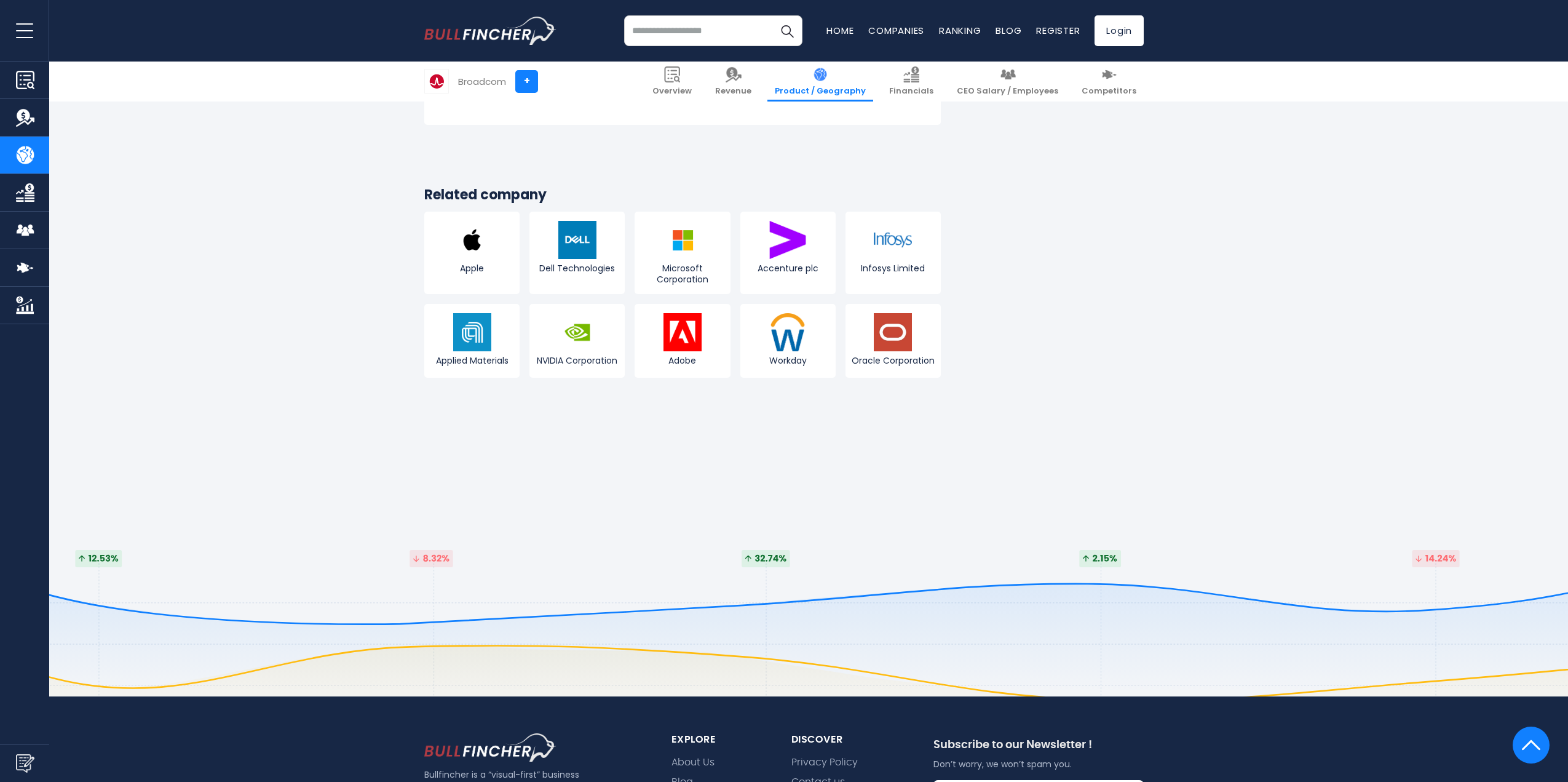
scroll to position [2268, 0]
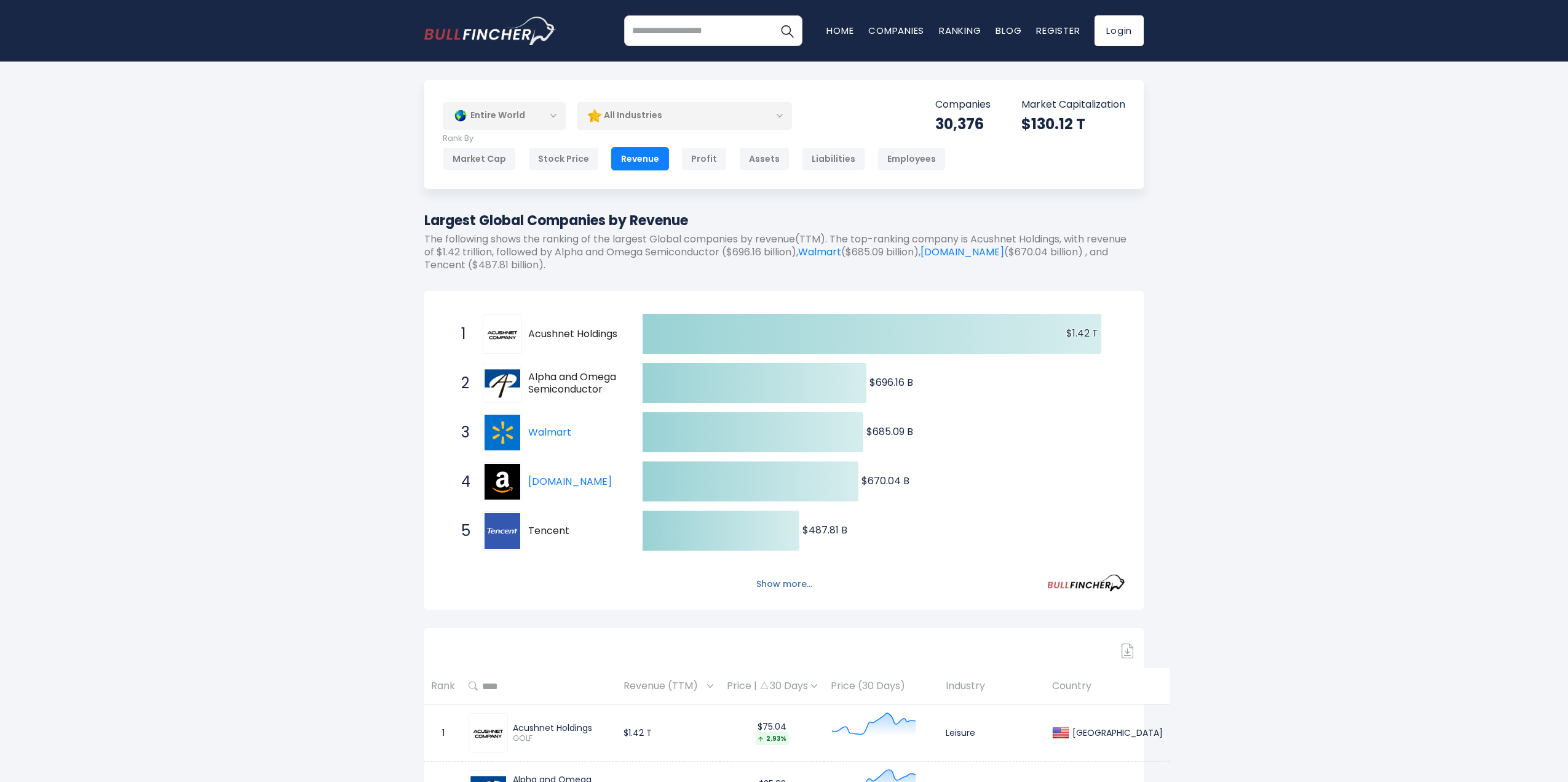
click at [792, 582] on button "Show more..." at bounding box center [784, 584] width 71 height 20
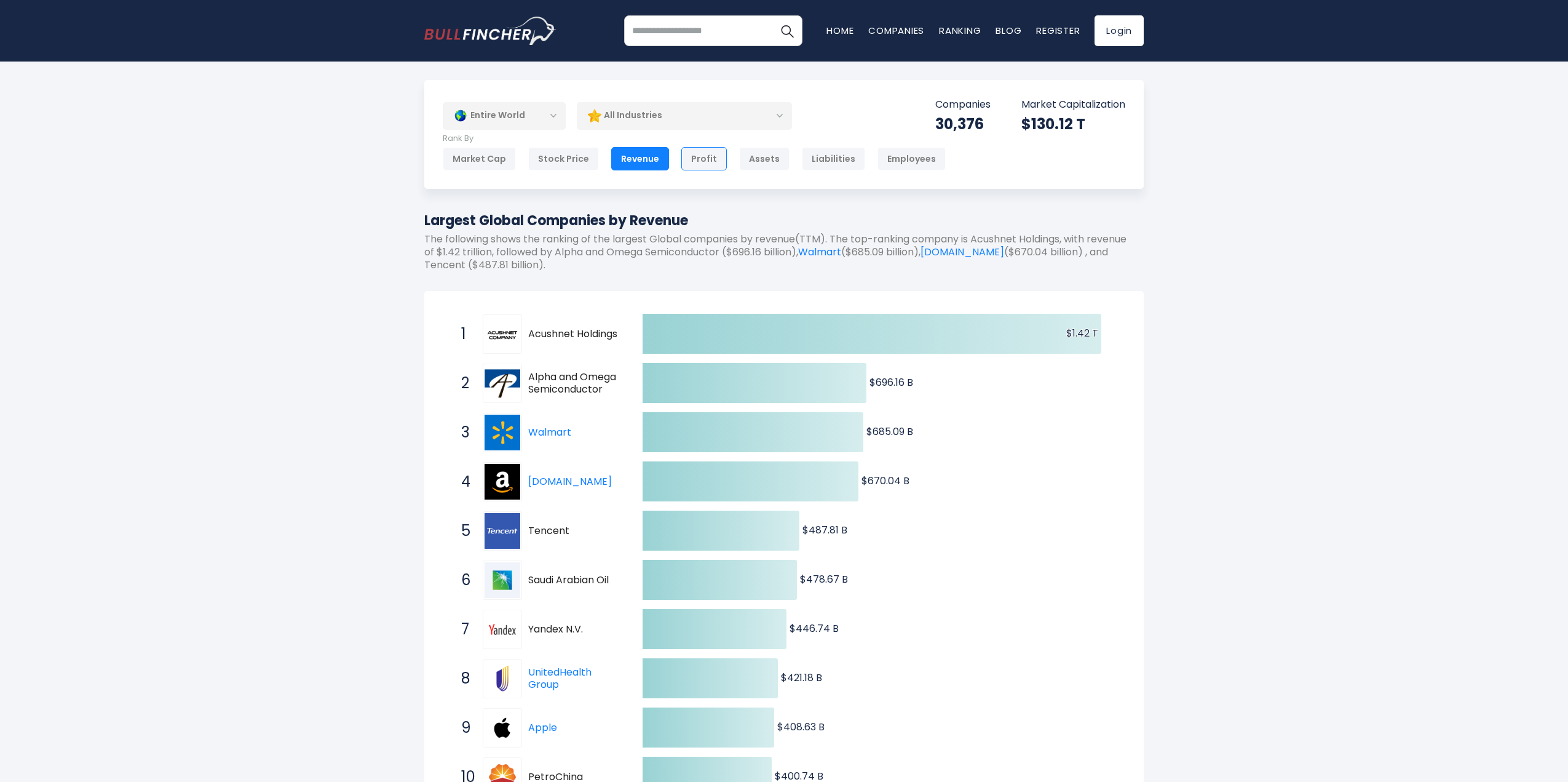
click at [699, 162] on div "Profit" at bounding box center [704, 158] width 46 height 23
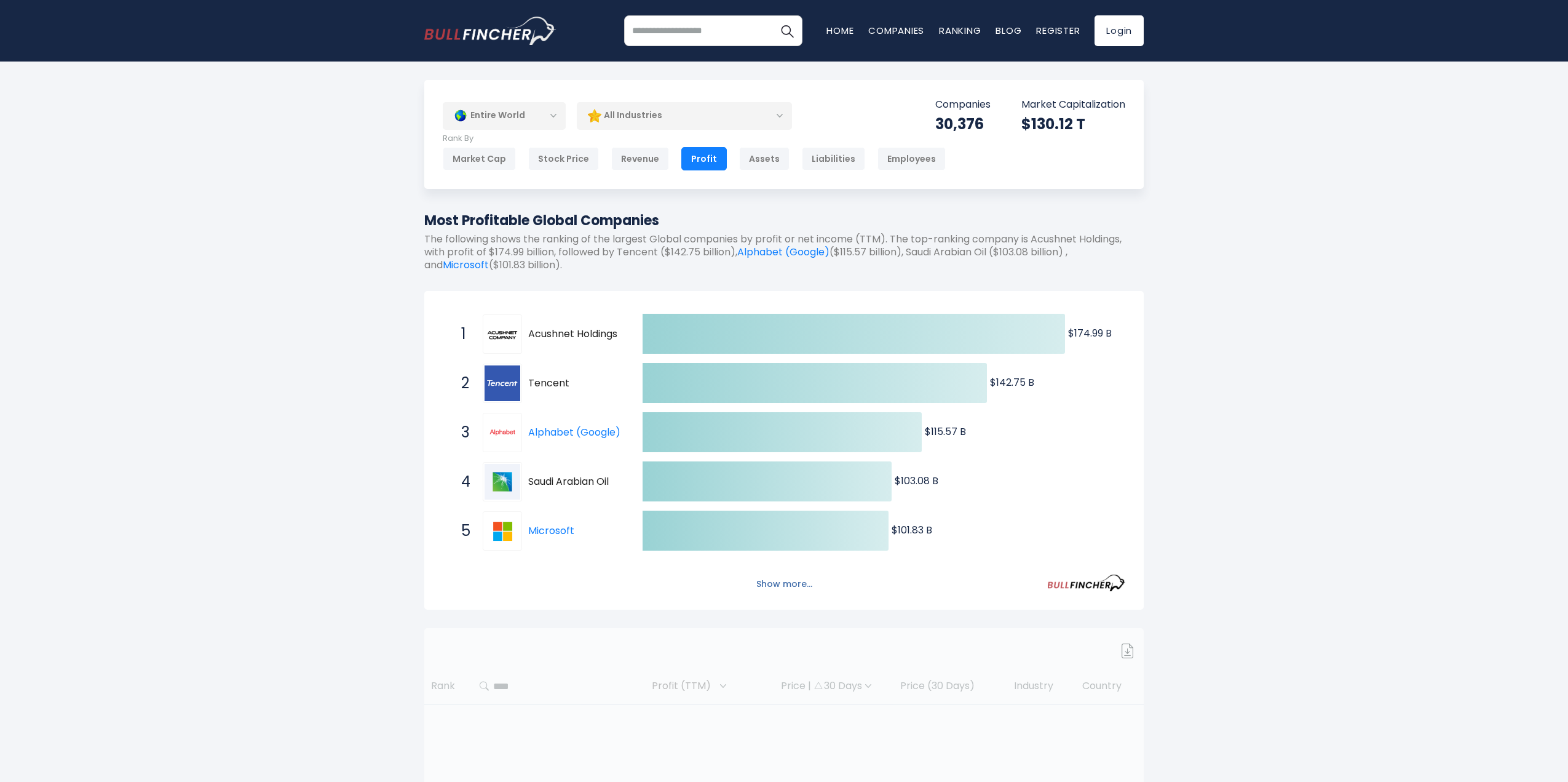
click at [792, 579] on button "Show more..." at bounding box center [784, 584] width 71 height 20
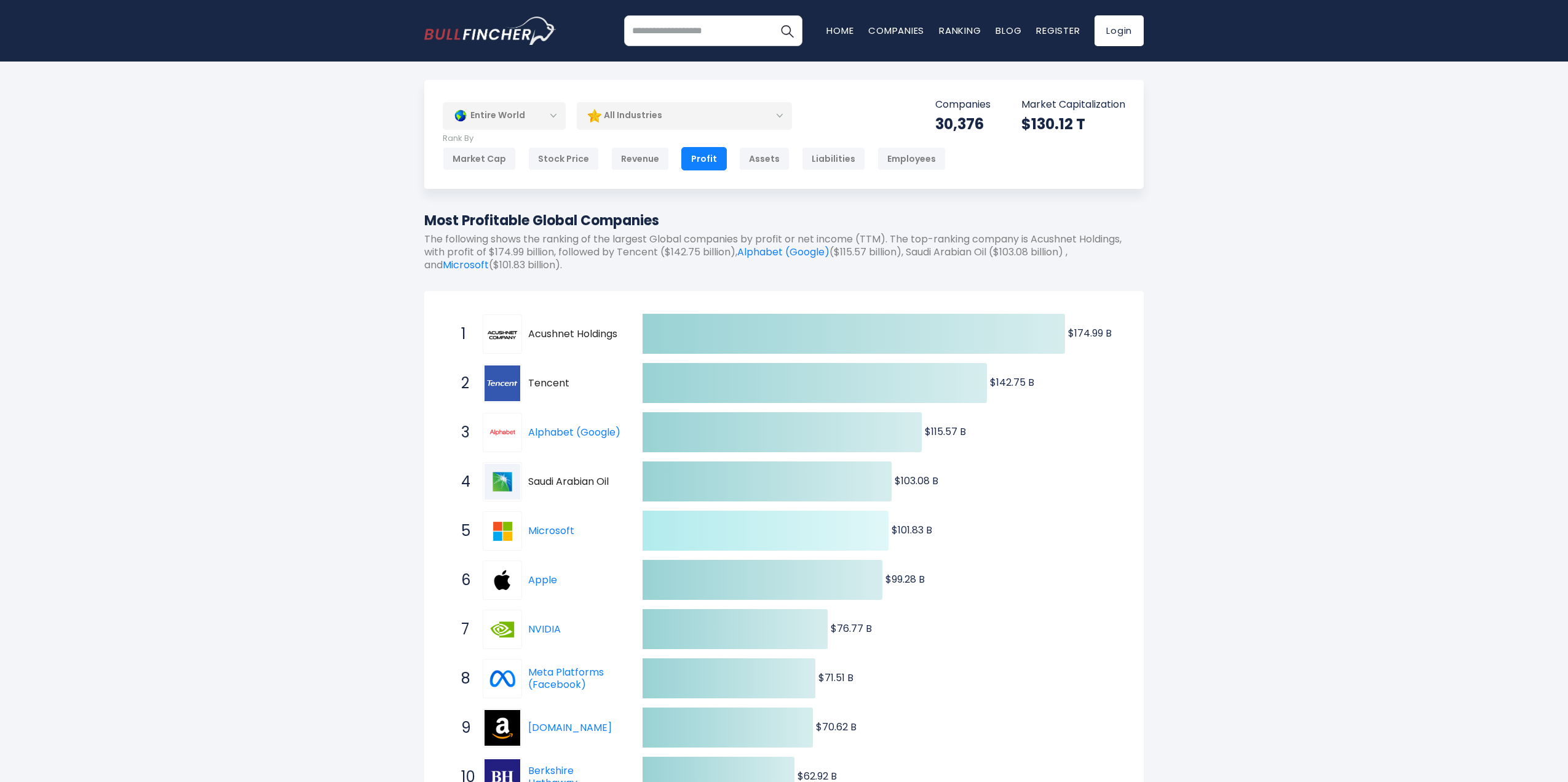
scroll to position [61, 0]
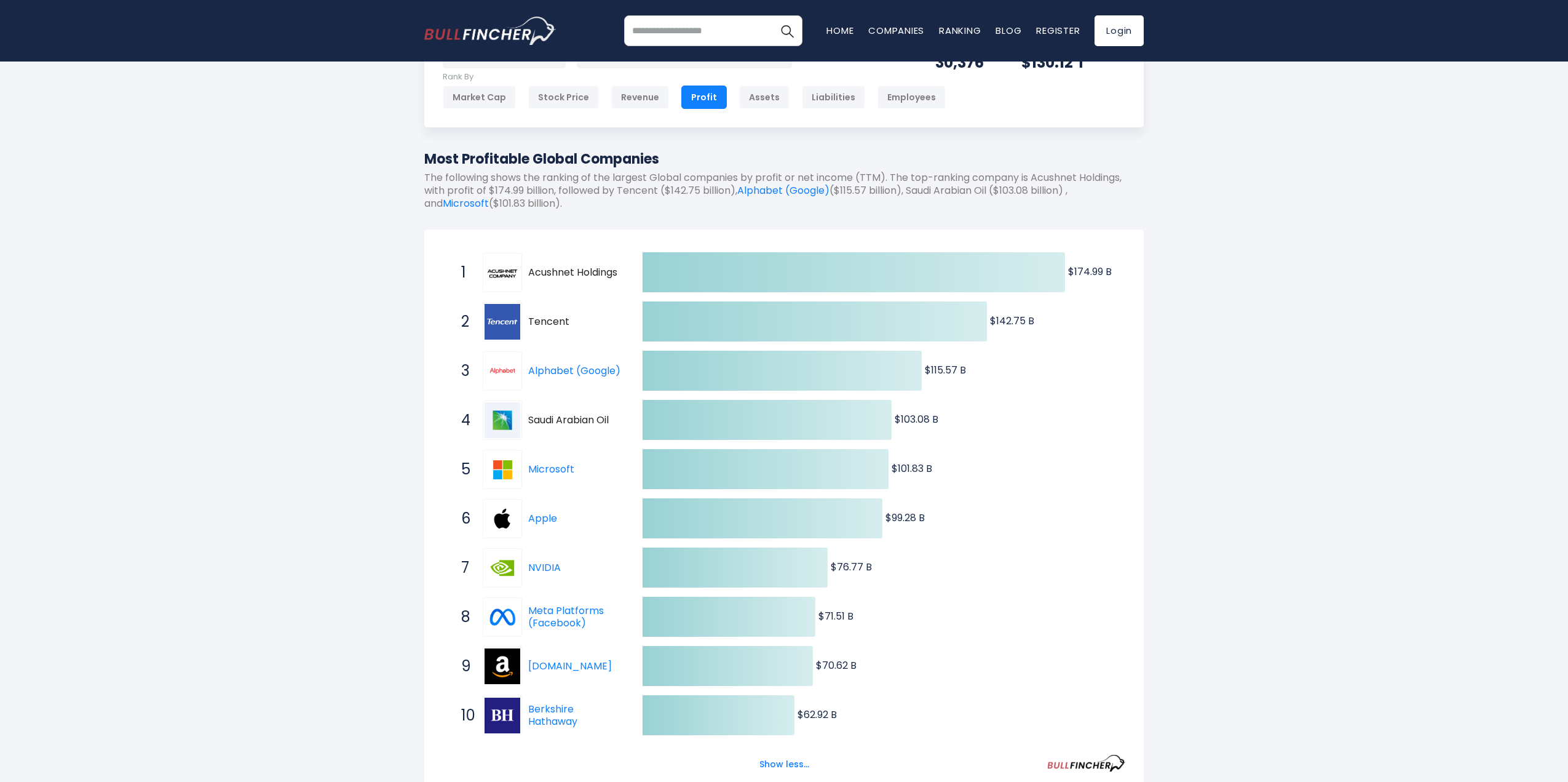
drag, startPoint x: 585, startPoint y: 269, endPoint x: 596, endPoint y: 269, distance: 11.0
click at [596, 269] on span "Acushnet Holdings" at bounding box center [574, 273] width 93 height 13
click at [500, 274] on img at bounding box center [502, 273] width 36 height 36
click at [564, 262] on div "1 Acushnet Holdings GOLF" at bounding box center [538, 273] width 166 height 40
click at [568, 265] on div "1 Acushnet Holdings GOLF" at bounding box center [538, 273] width 166 height 40
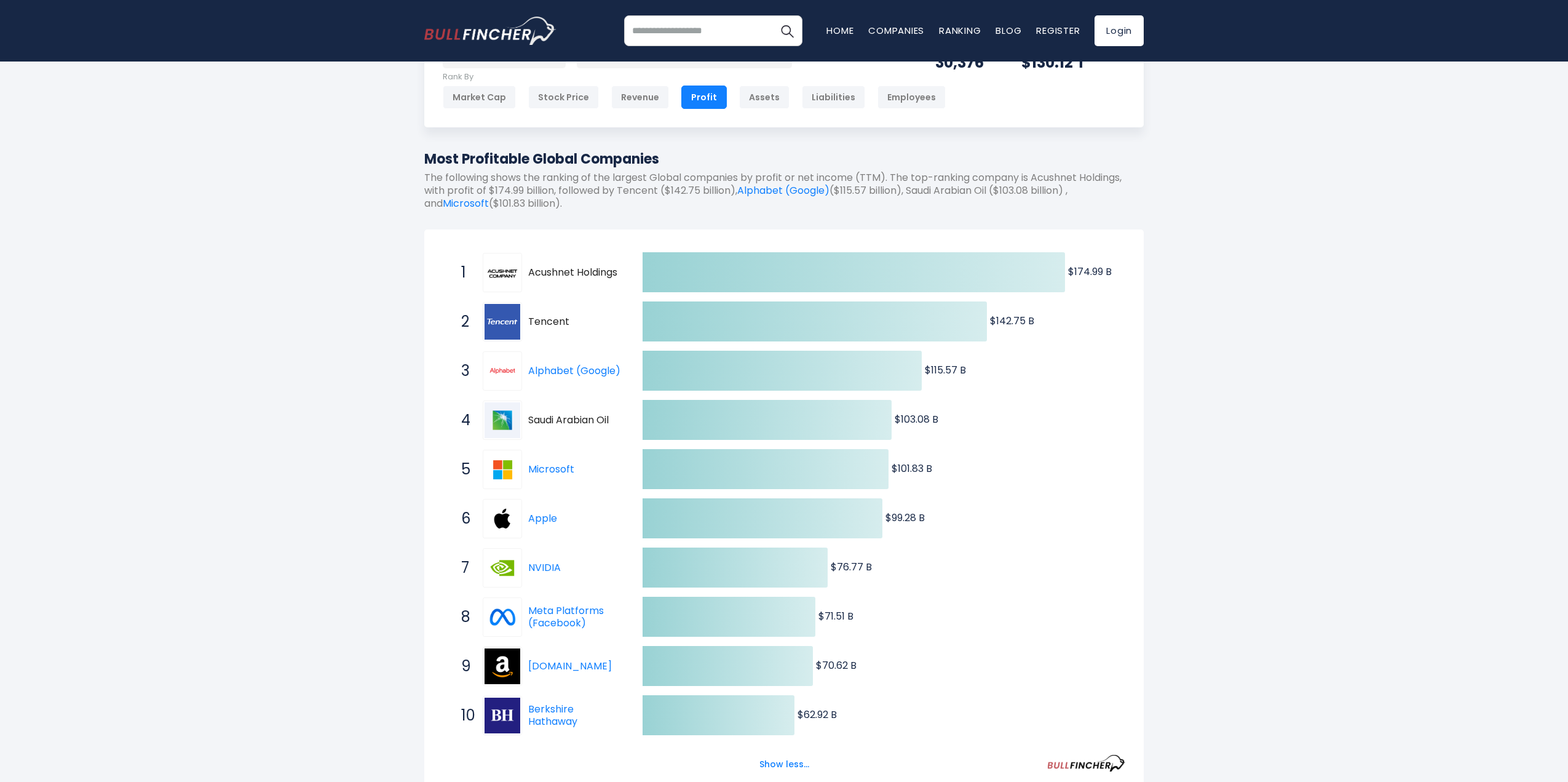
click at [568, 276] on span "Acushnet Holdings" at bounding box center [574, 273] width 93 height 13
click at [570, 274] on span "Acushnet Holdings" at bounding box center [574, 273] width 93 height 13
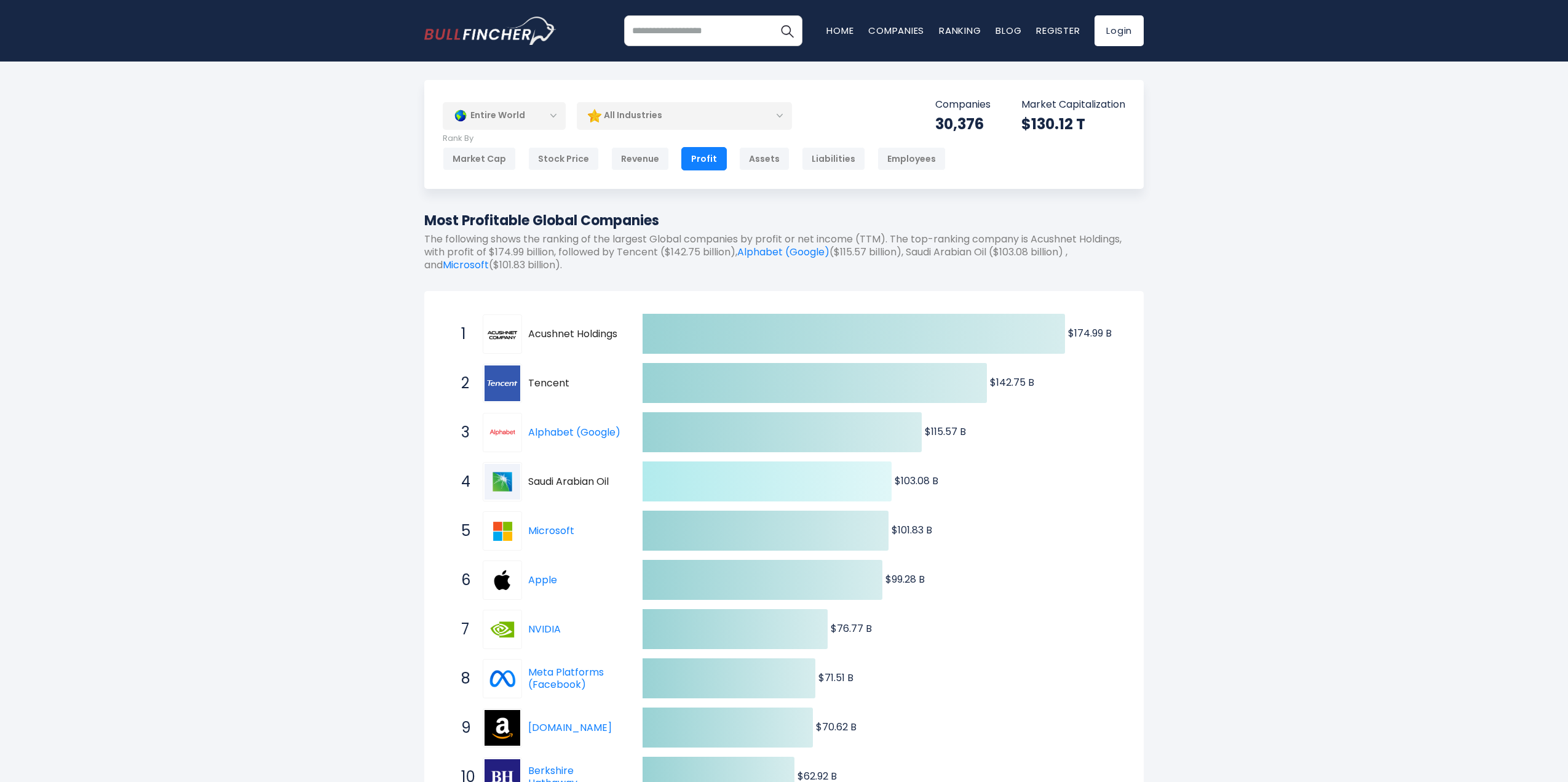
scroll to position [185, 0]
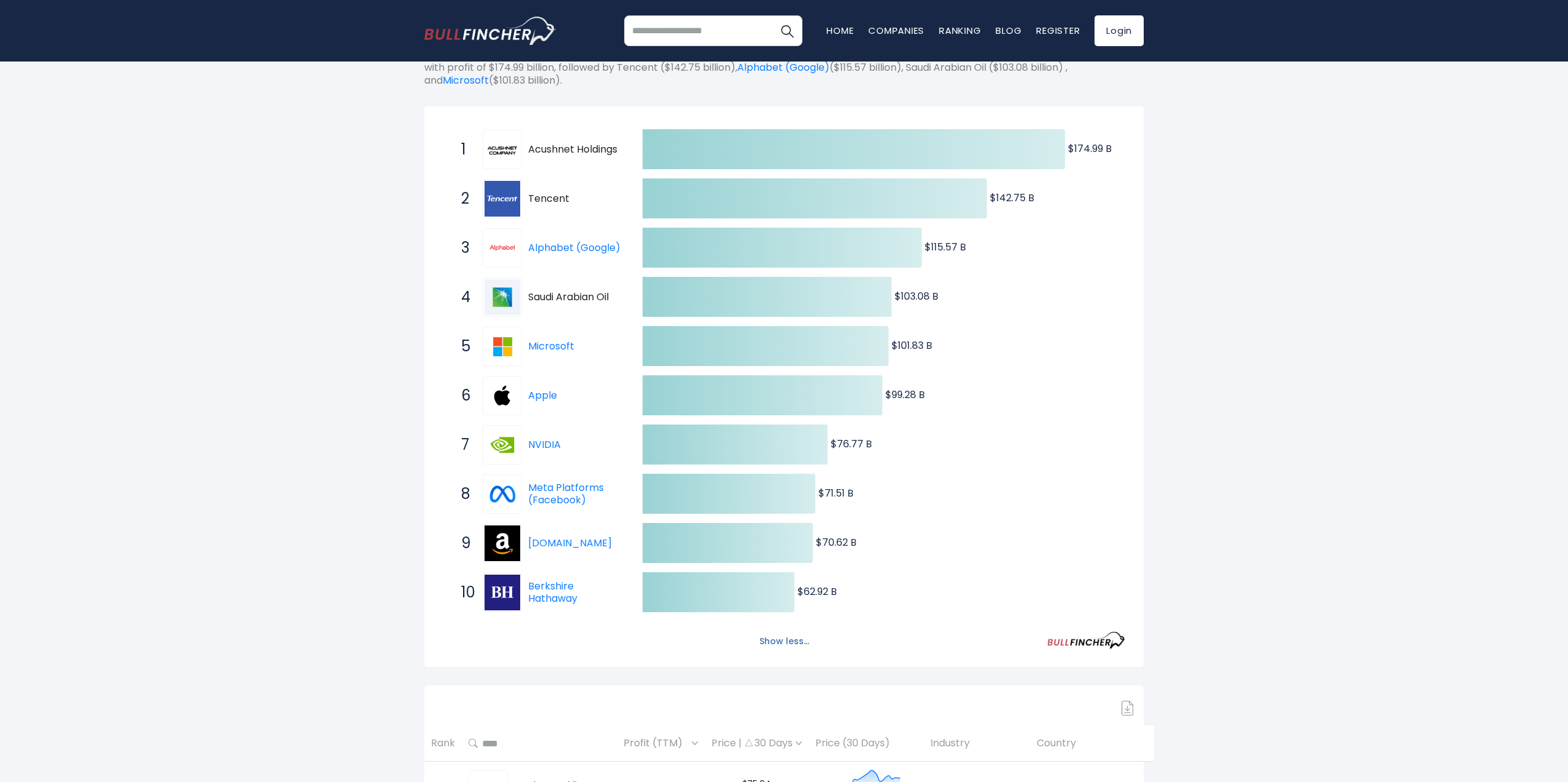
click at [784, 635] on button "Show less..." at bounding box center [784, 641] width 64 height 20
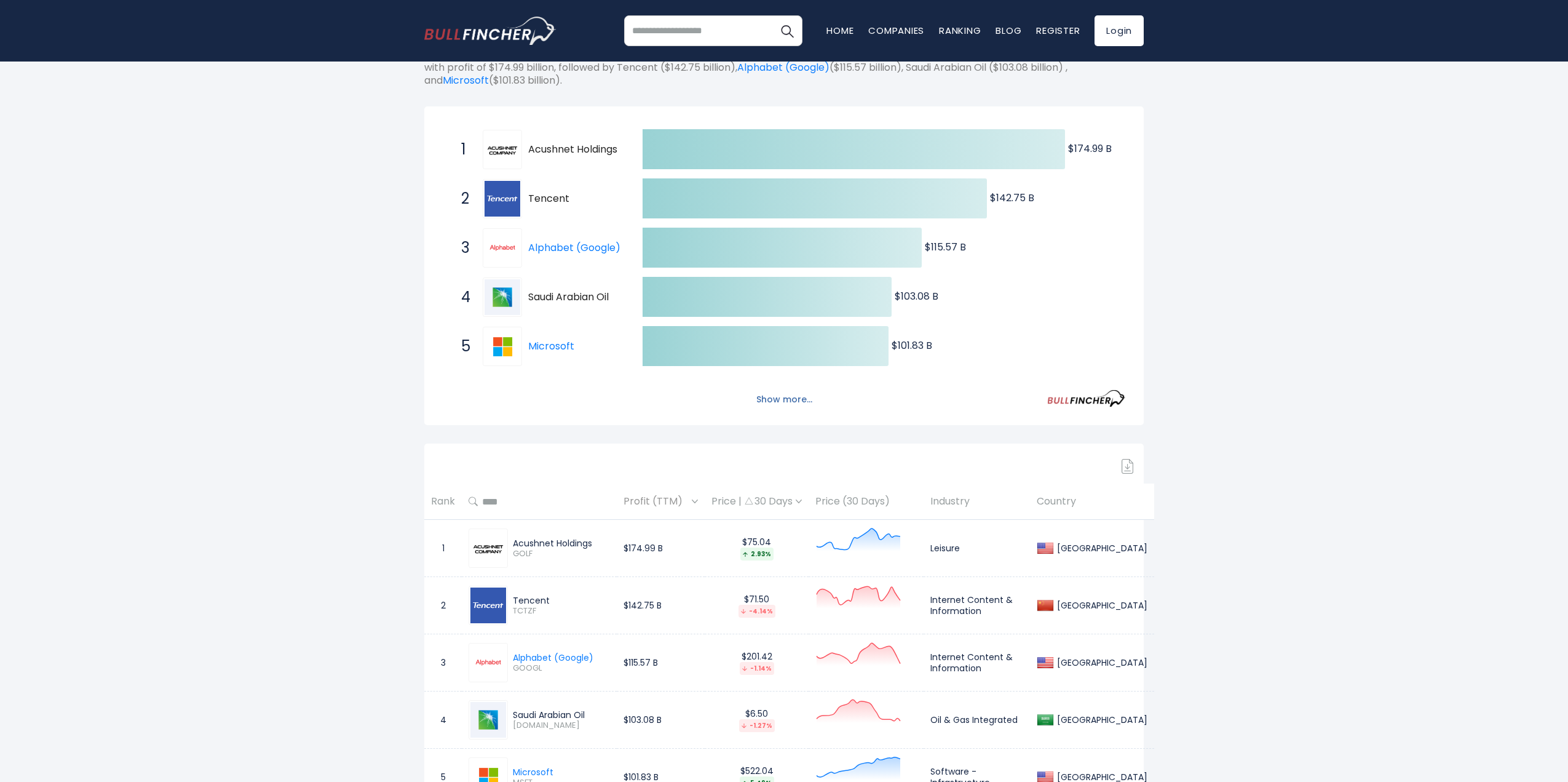
click at [805, 394] on button "Show more..." at bounding box center [784, 399] width 71 height 20
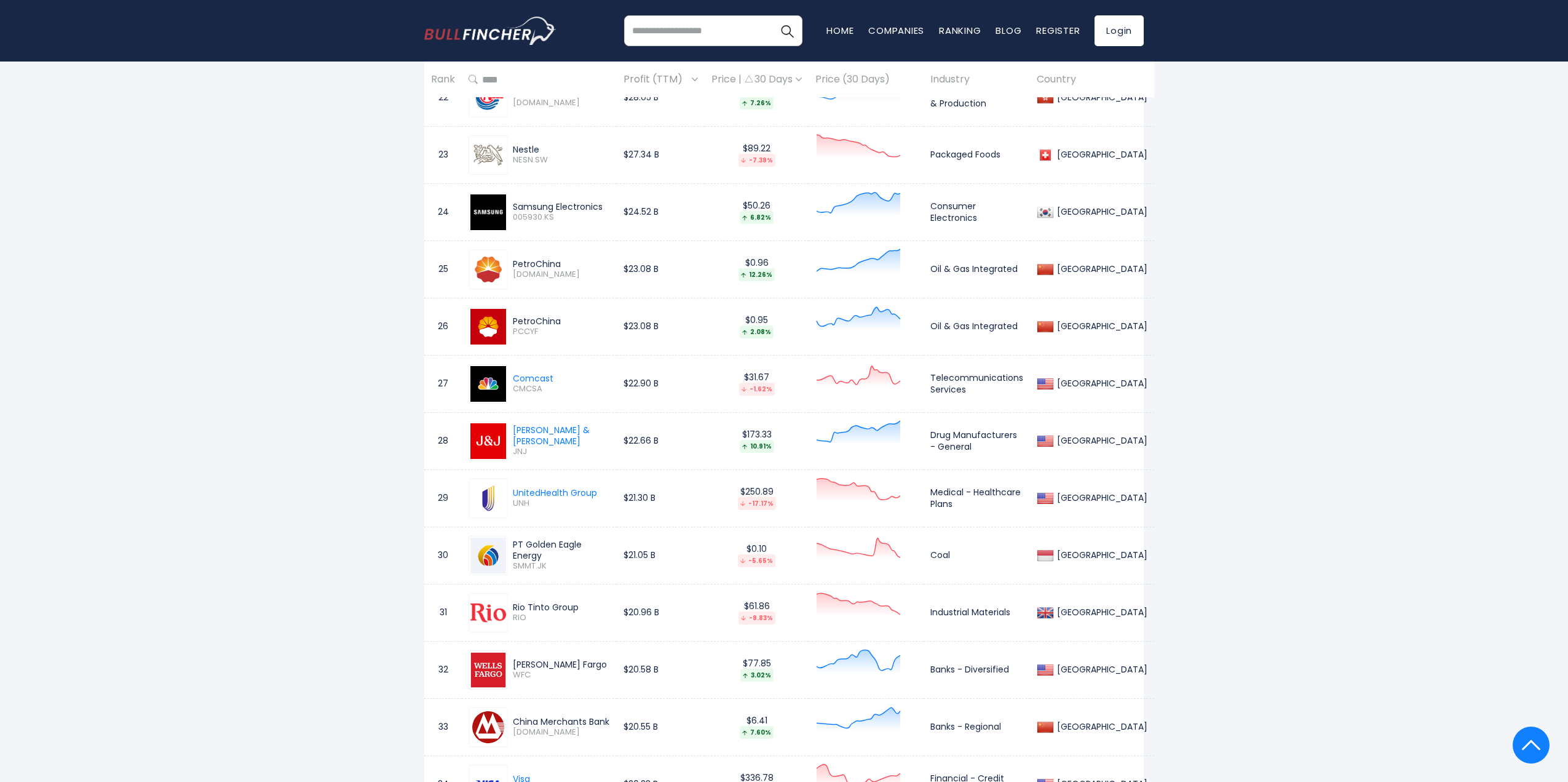
scroll to position [2153, 0]
